Goal: Check status: Check status

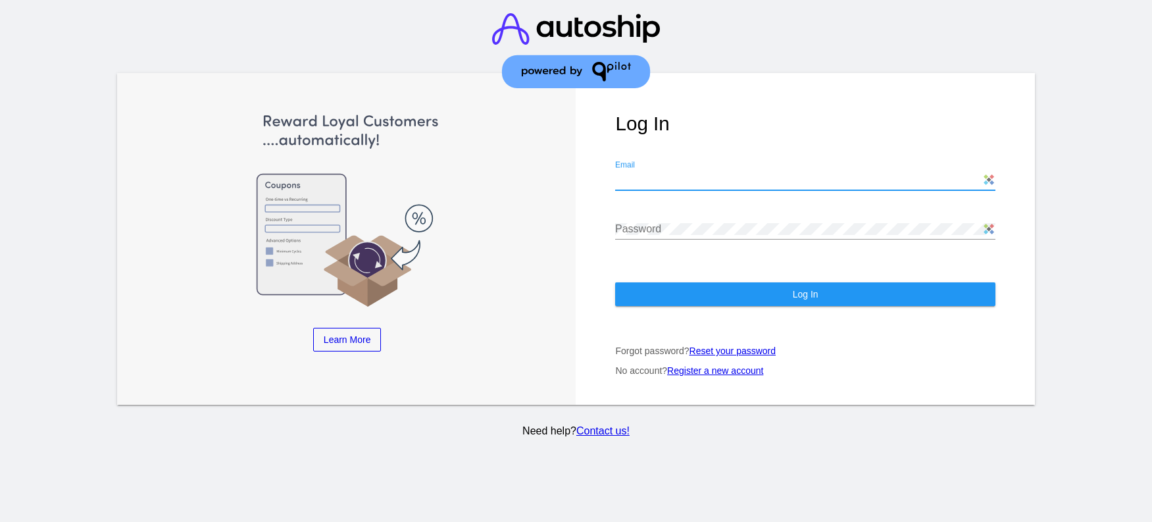
click at [730, 184] on input "Email" at bounding box center [805, 180] width 380 height 12
type input "[EMAIL_ADDRESS][DOMAIN_NAME]"
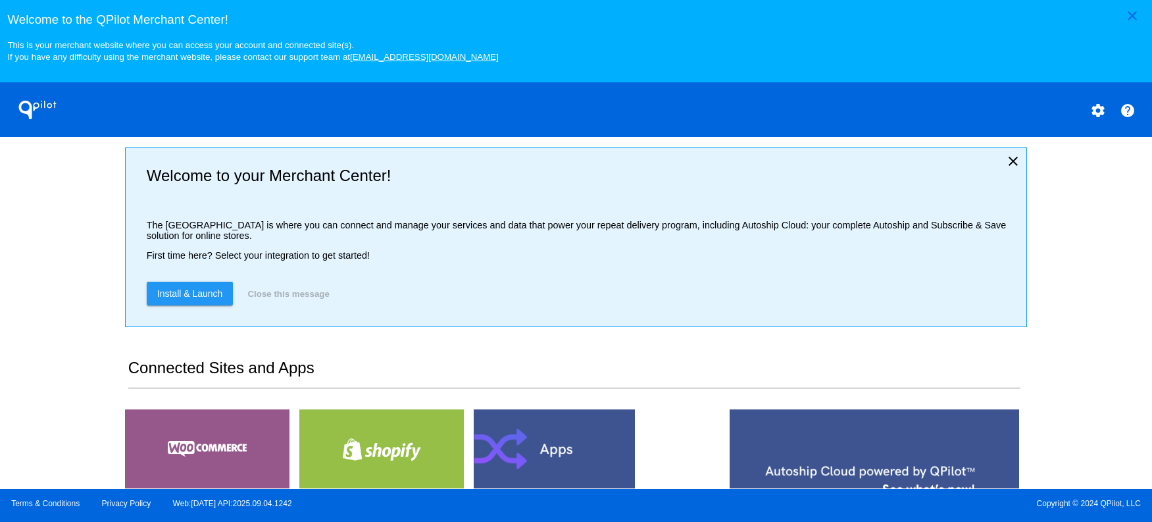
scroll to position [270, 0]
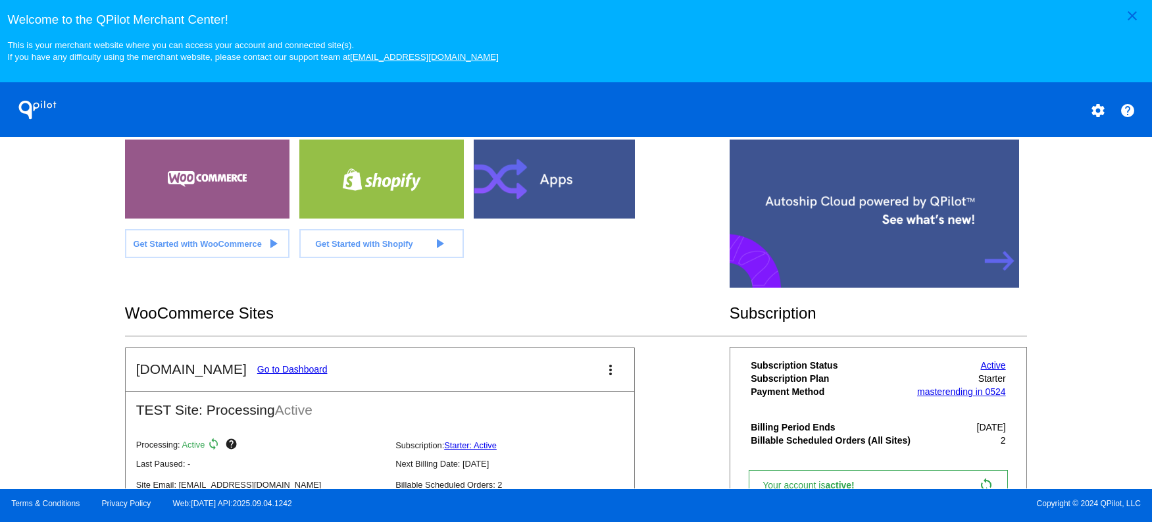
click at [279, 374] on link "Go to Dashboard" at bounding box center [292, 369] width 70 height 11
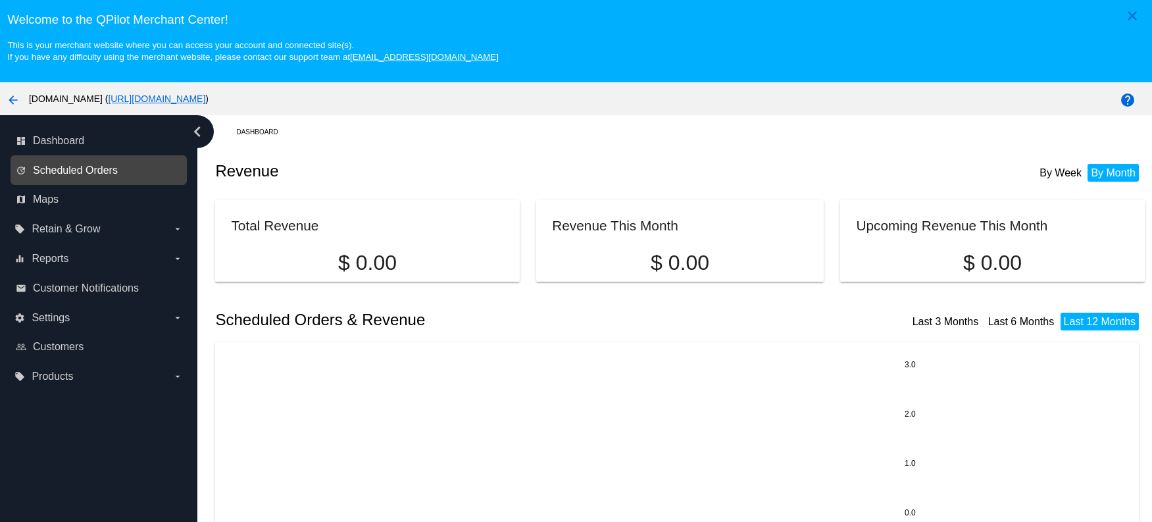
click at [68, 174] on span "Scheduled Orders" at bounding box center [75, 171] width 85 height 12
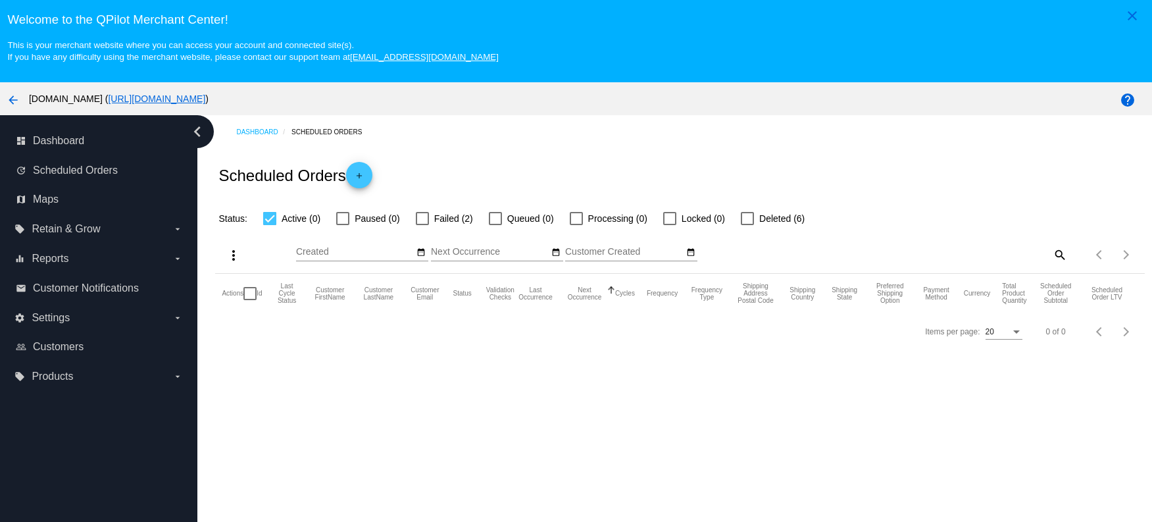
click at [442, 223] on span "Failed (2)" at bounding box center [453, 219] width 39 height 16
click at [422, 225] on input "Failed (2)" at bounding box center [422, 225] width 1 height 1
checkbox input "true"
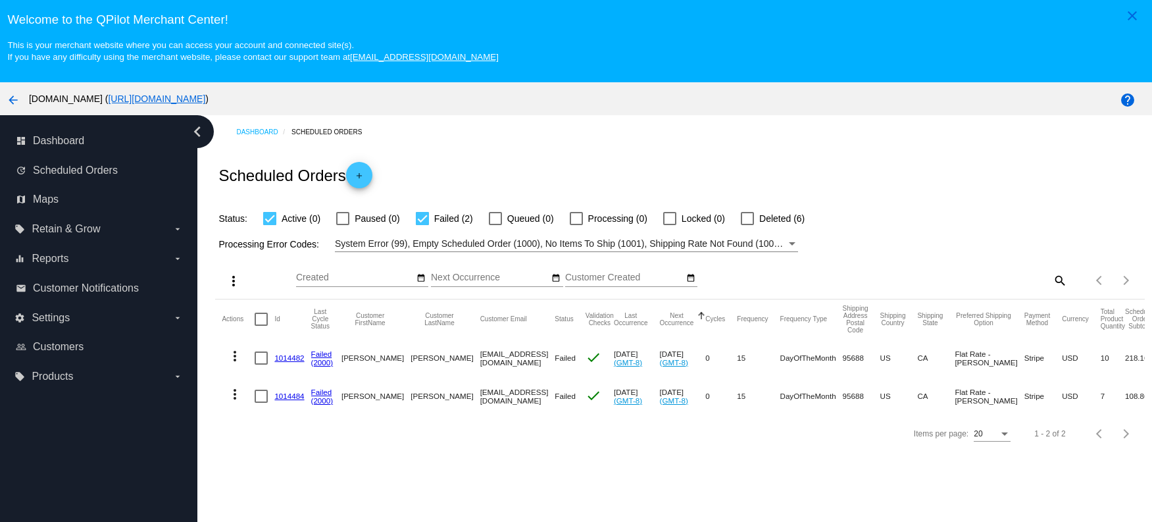
click at [293, 397] on link "1014484" at bounding box center [289, 396] width 30 height 9
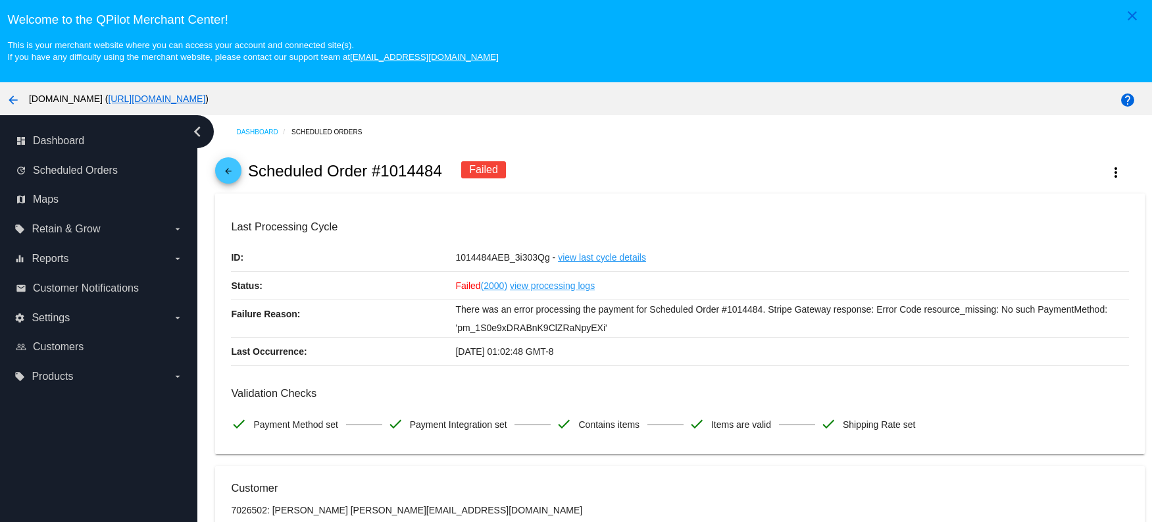
click at [532, 284] on link "view processing logs" at bounding box center [552, 286] width 85 height 28
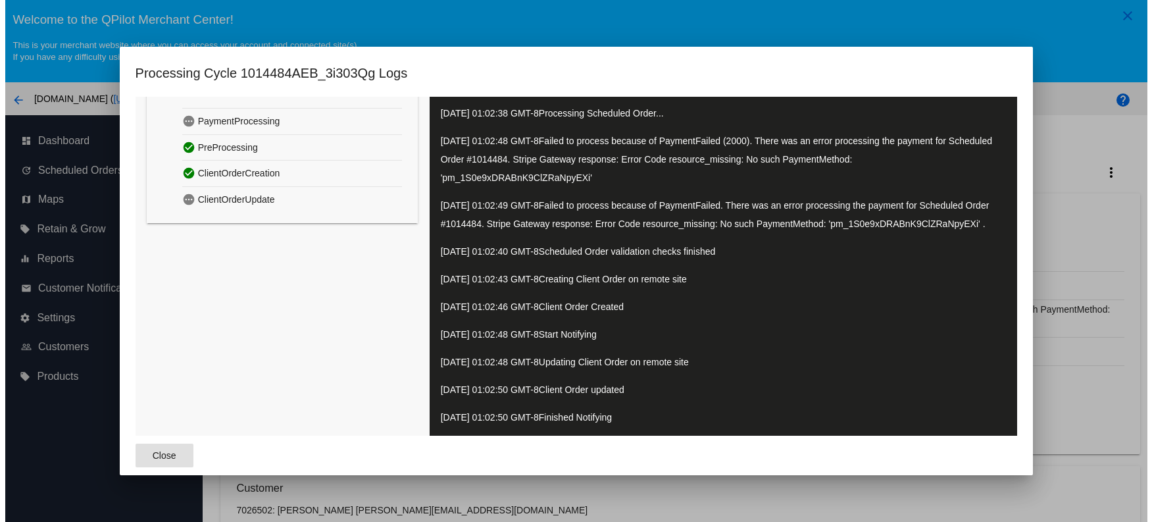
scroll to position [63, 0]
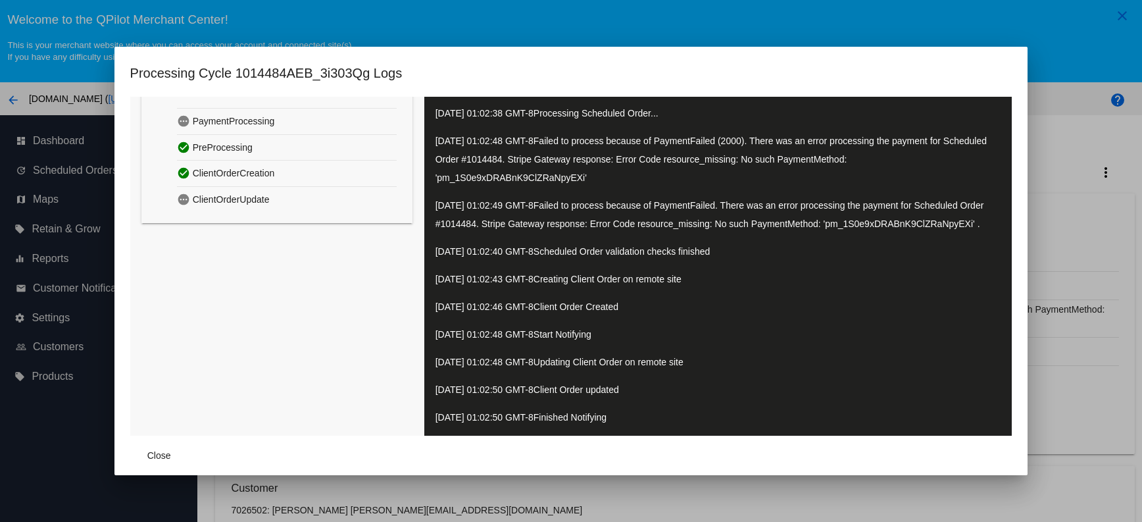
click at [234, 190] on span "ClientOrderUpdate" at bounding box center [231, 200] width 77 height 20
click at [207, 111] on span "PaymentProcessing" at bounding box center [234, 121] width 82 height 20
click at [1063, 61] on div at bounding box center [571, 261] width 1142 height 522
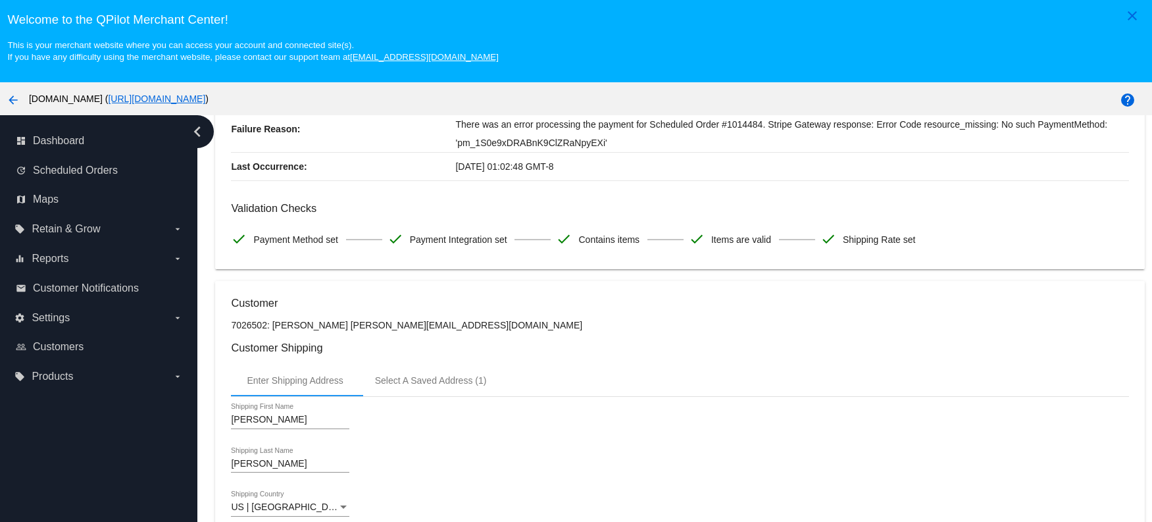
scroll to position [0, 0]
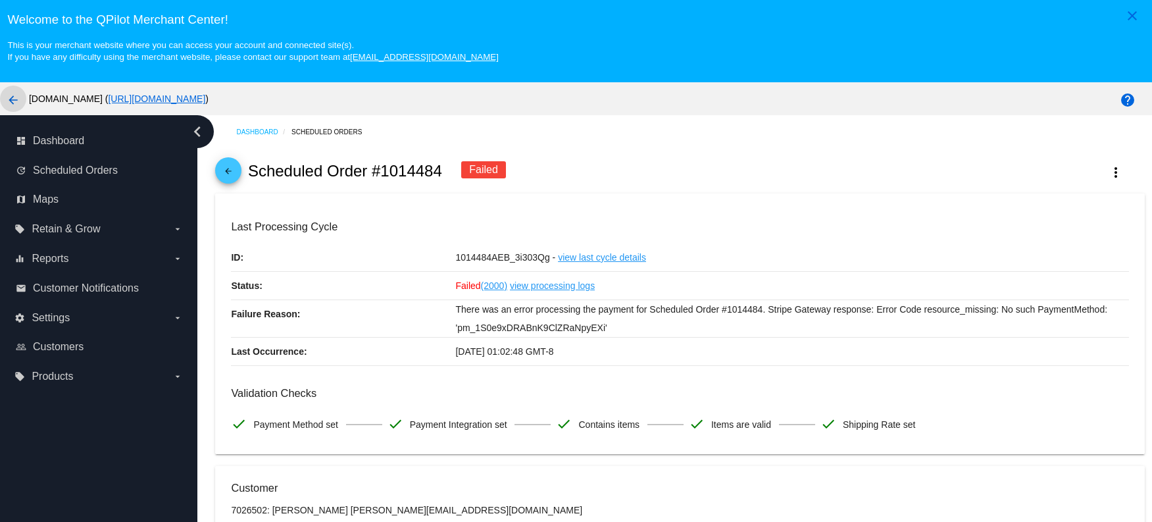
click at [11, 103] on mat-icon "arrow_back" at bounding box center [13, 100] width 16 height 16
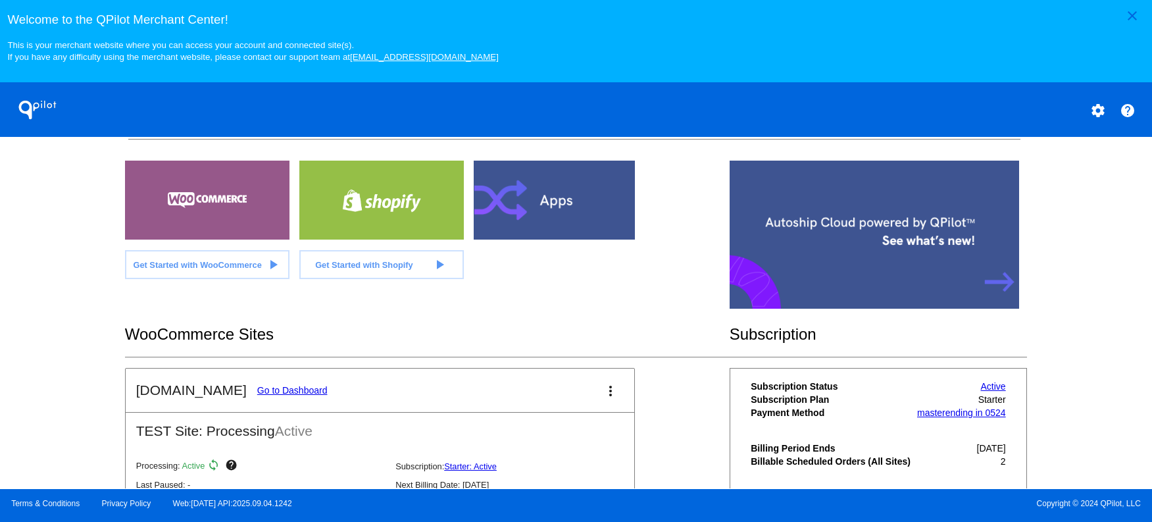
scroll to position [368, 0]
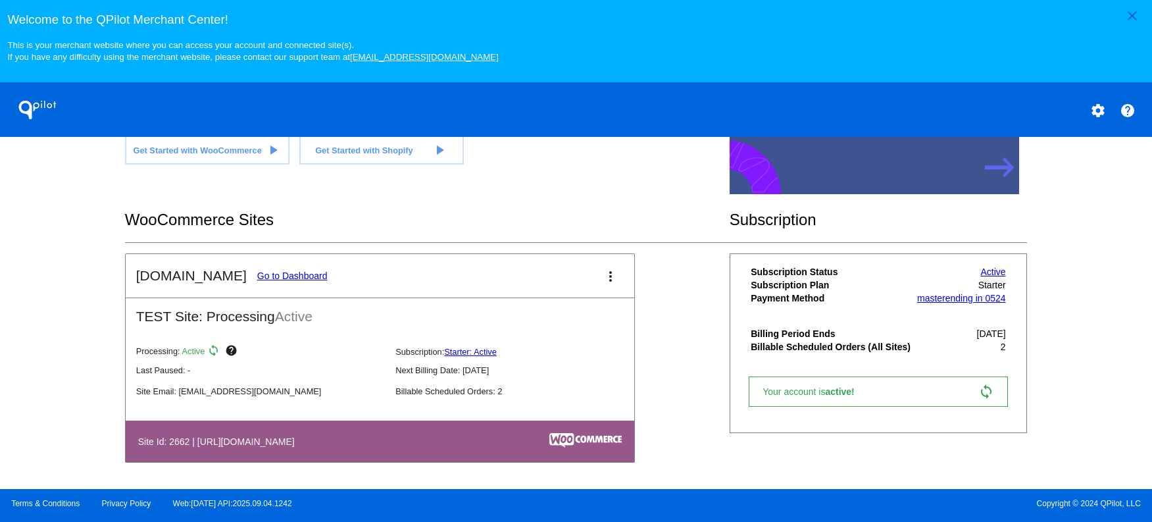
click at [488, 393] on p "Billable Scheduled Orders: 2" at bounding box center [519, 391] width 249 height 10
click at [289, 274] on link "Go to Dashboard" at bounding box center [292, 275] width 70 height 11
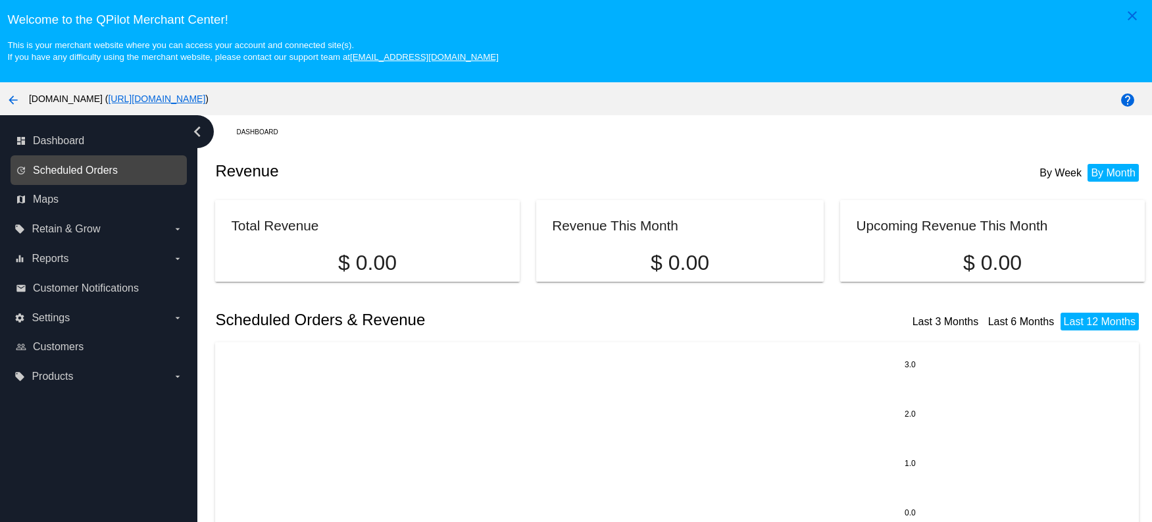
click at [76, 171] on span "Scheduled Orders" at bounding box center [75, 171] width 85 height 12
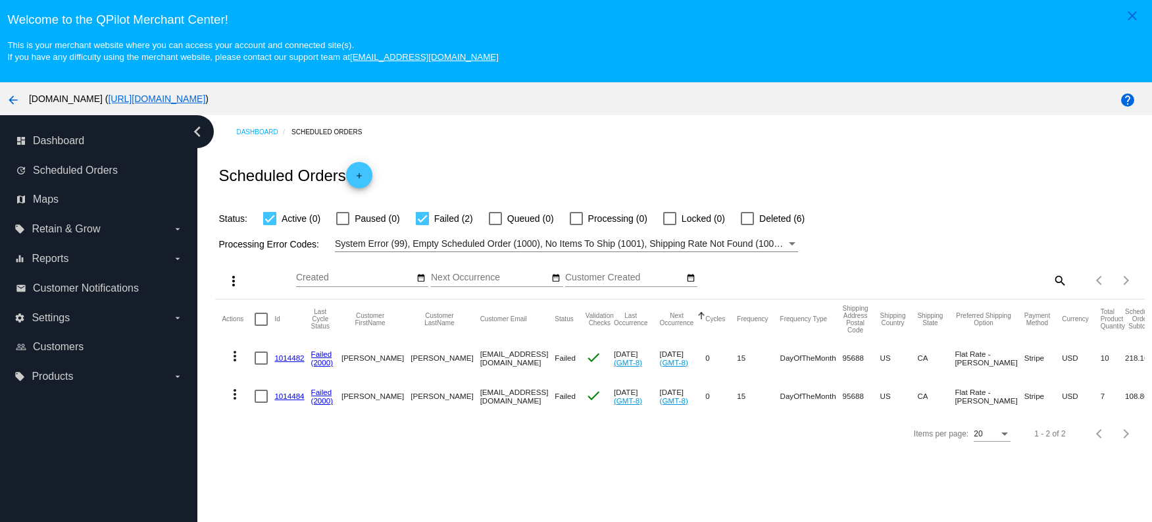
click at [290, 396] on link "1014484" at bounding box center [289, 396] width 30 height 9
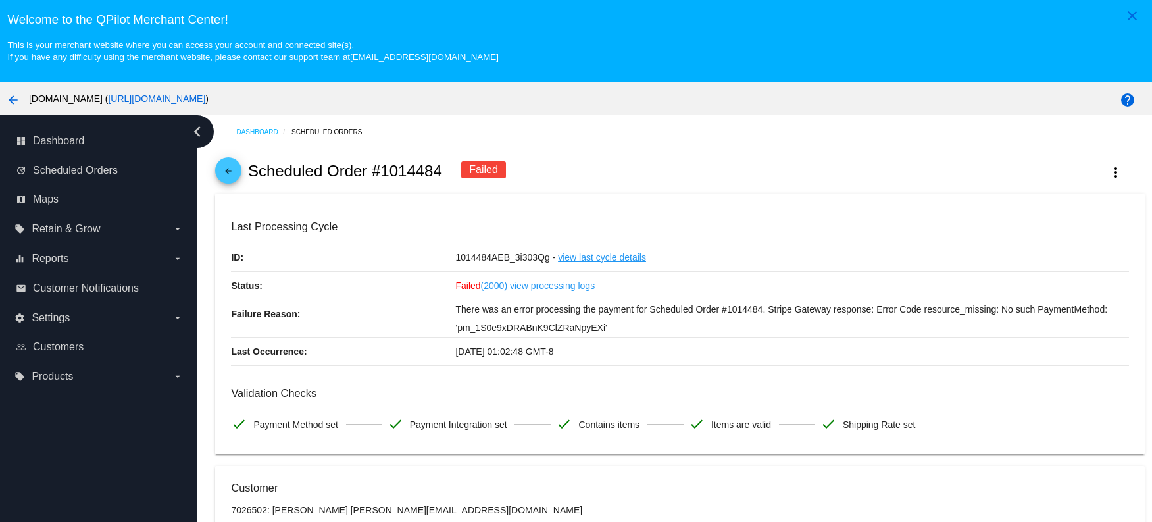
drag, startPoint x: 447, startPoint y: 309, endPoint x: 588, endPoint y: 328, distance: 141.5
click at [588, 328] on div "Failure Reason: There was an error processing the payment for Scheduled Order #…" at bounding box center [680, 319] width 898 height 38
drag, startPoint x: 610, startPoint y: 326, endPoint x: 227, endPoint y: 314, distance: 383.2
click at [227, 314] on mat-card "Last Processing Cycle ID: 1014484AEB_3i303Qg - view last cycle details Status: …" at bounding box center [679, 323] width 929 height 261
copy div "Failure Reason: There was an error processing the payment for Scheduled Order #…"
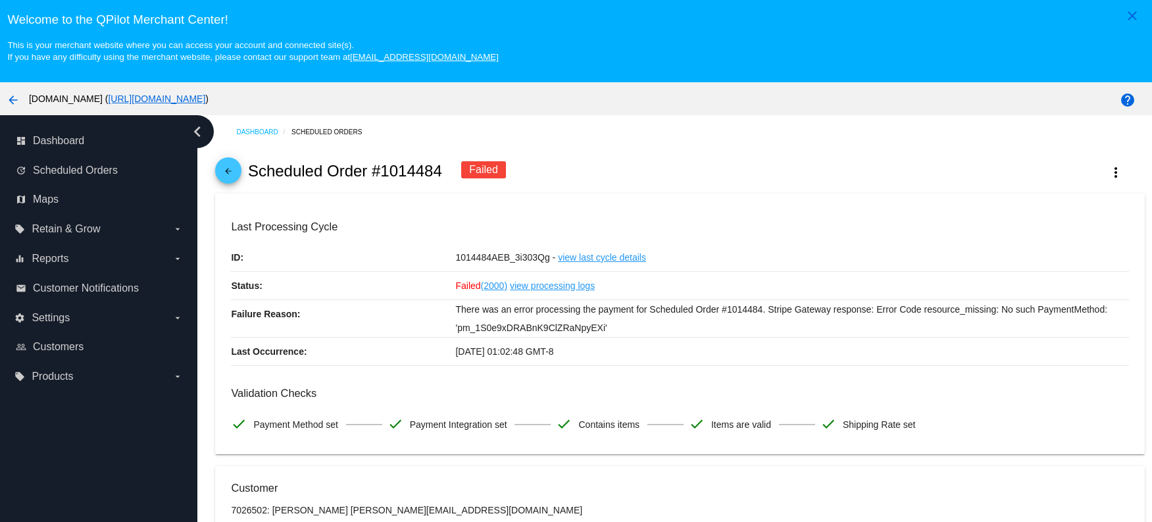
click at [535, 288] on link "view processing logs" at bounding box center [552, 286] width 85 height 28
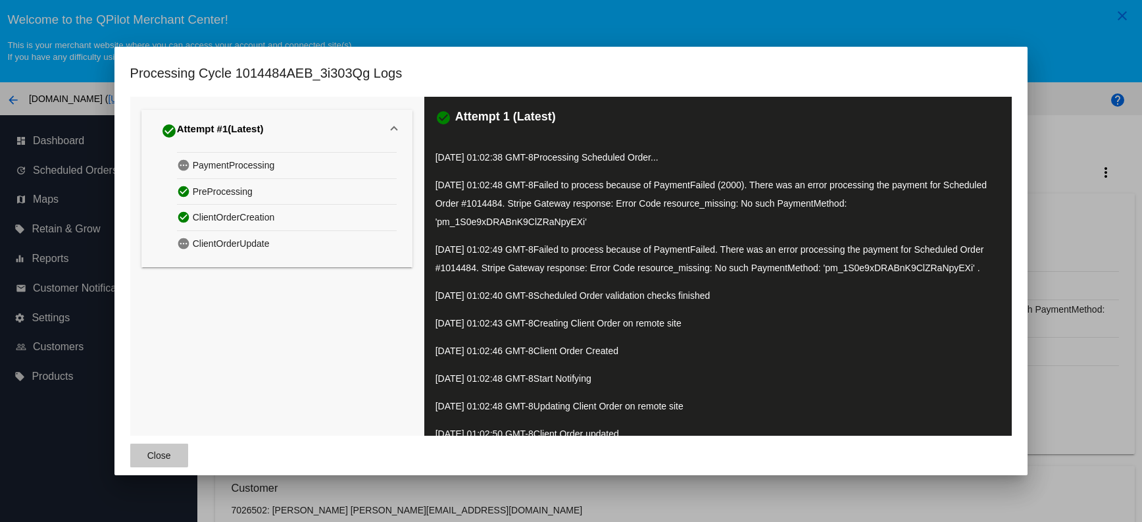
click at [154, 455] on span "Close" at bounding box center [159, 455] width 24 height 11
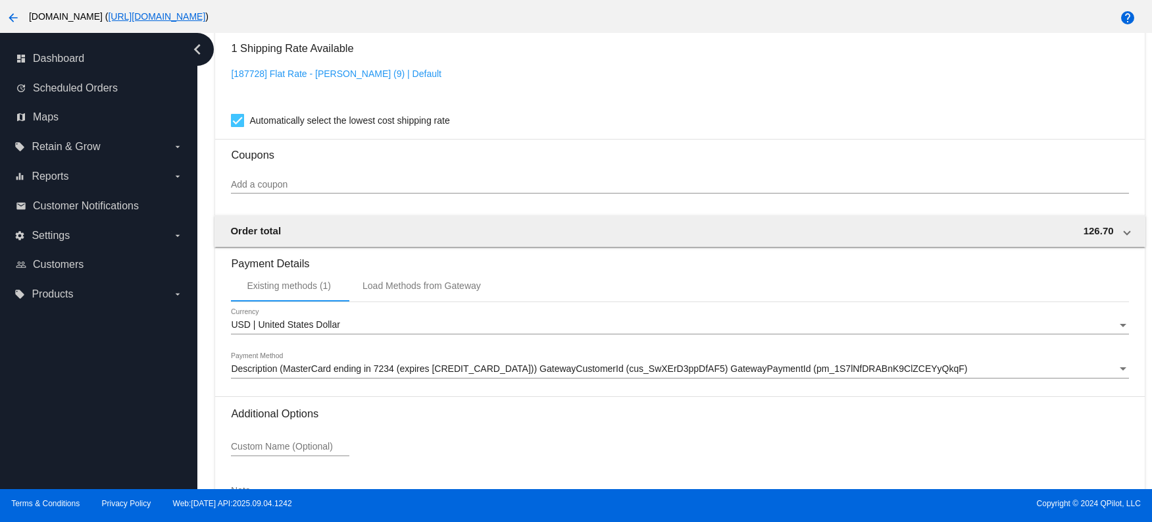
scroll to position [1365, 0]
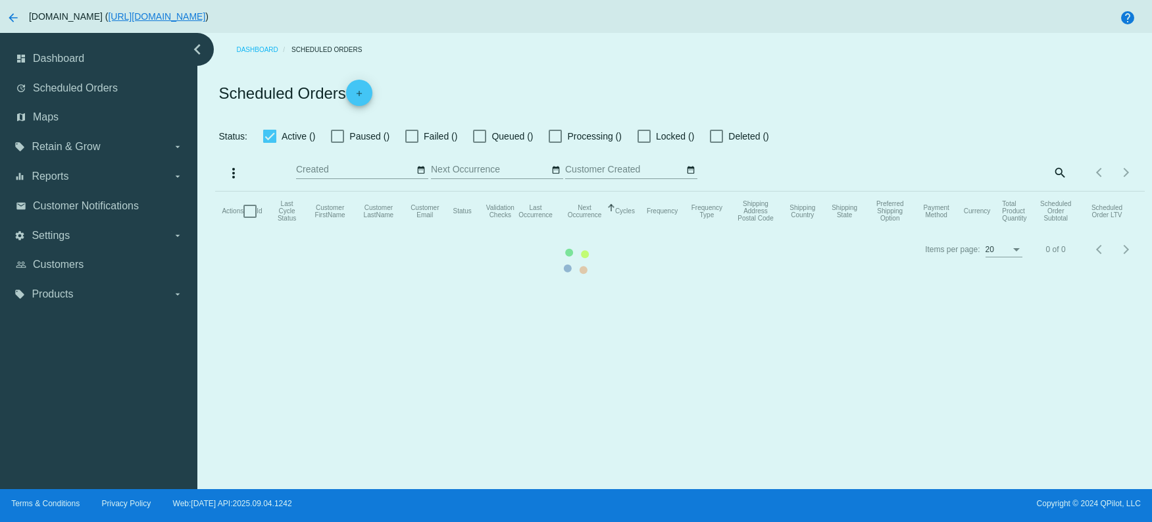
checkbox input "true"
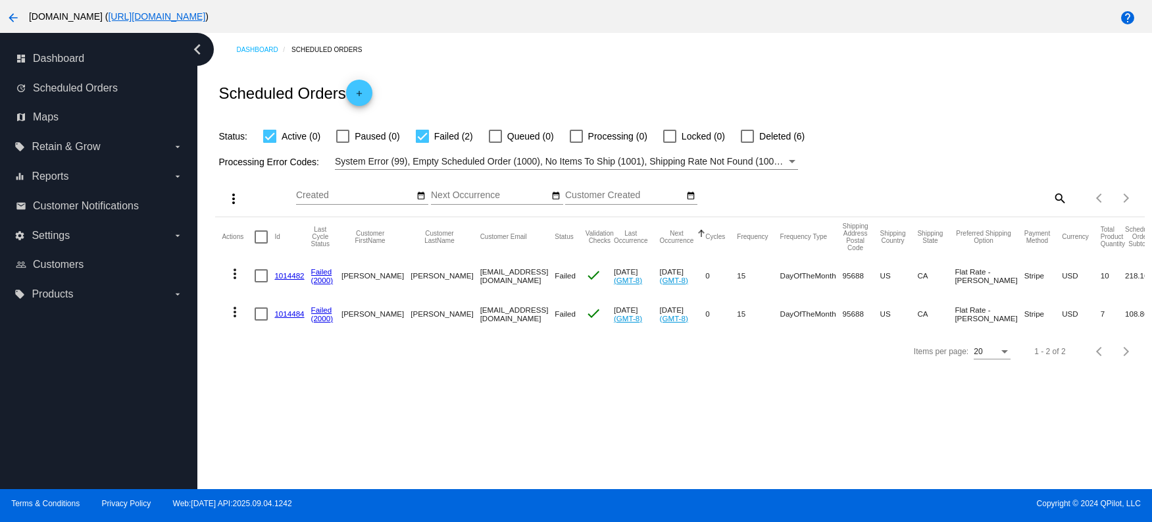
click at [321, 281] on link "(2000)" at bounding box center [322, 280] width 22 height 9
click at [322, 269] on link "Failed" at bounding box center [321, 271] width 21 height 9
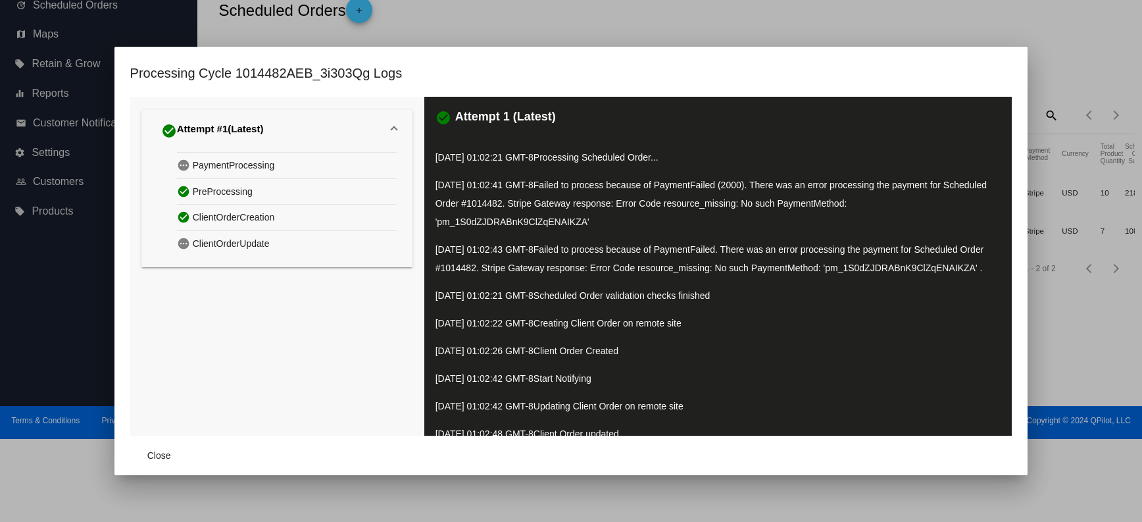
drag, startPoint x: 549, startPoint y: 203, endPoint x: 904, endPoint y: 204, distance: 354.7
click at [904, 204] on p "[DATE] 01:02:41 GMT-8 Failed to process because of PaymentFailed (2000). There …" at bounding box center [719, 203] width 566 height 55
copy span "Stripe Gateway response: Error Code resource_missing: No such PaymentMethod:"
click at [167, 460] on button "Close" at bounding box center [159, 456] width 58 height 24
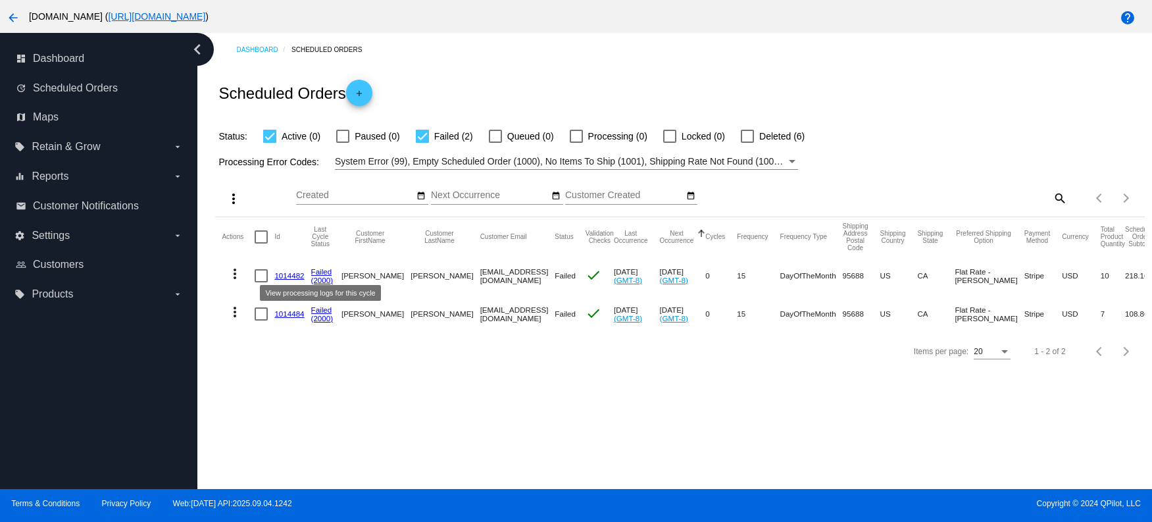
click at [324, 269] on link "Failed" at bounding box center [321, 271] width 21 height 9
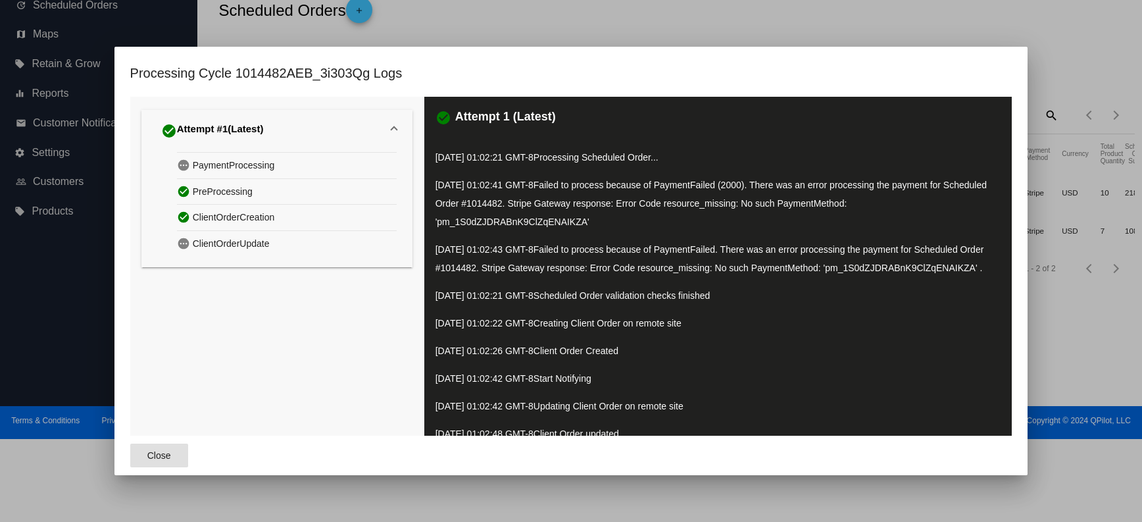
click at [163, 454] on span "Close" at bounding box center [159, 455] width 24 height 11
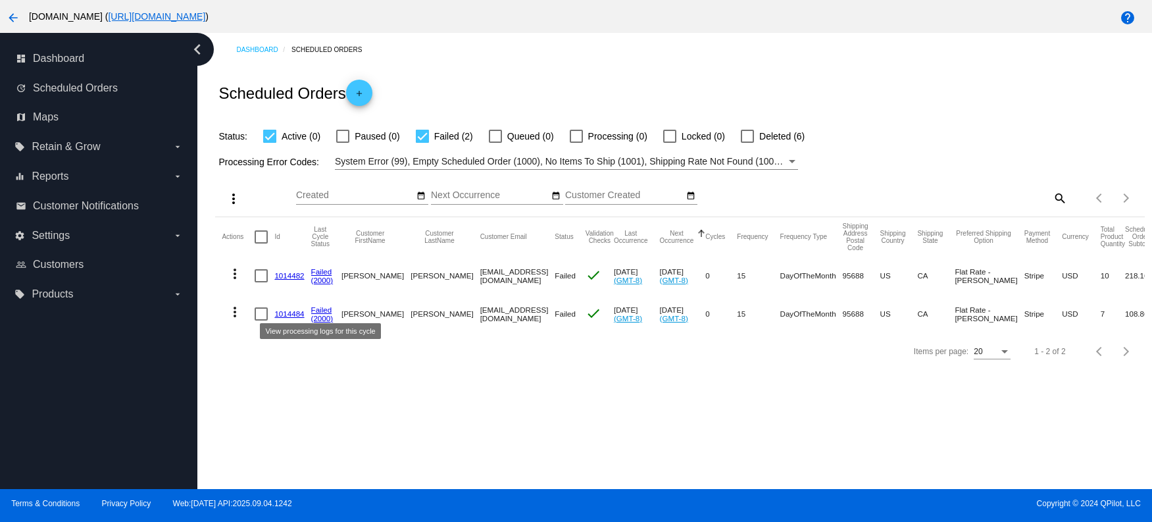
click at [318, 308] on link "Failed" at bounding box center [321, 309] width 21 height 9
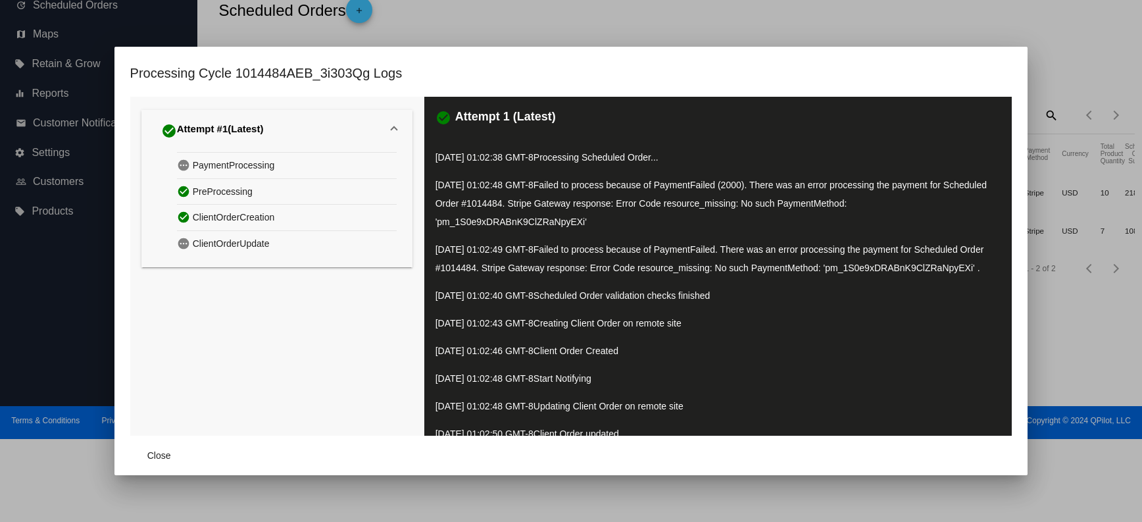
drag, startPoint x: 435, startPoint y: 222, endPoint x: 580, endPoint y: 224, distance: 145.4
click at [580, 224] on span "Failed to process because of PaymentFailed (2000). There was an error processin…" at bounding box center [711, 203] width 551 height 47
copy span "pm_1S0e9xDRABnK9ClZRaNpyEXi"
click at [157, 463] on button "Close" at bounding box center [159, 456] width 58 height 24
